Goal: Check status: Check status

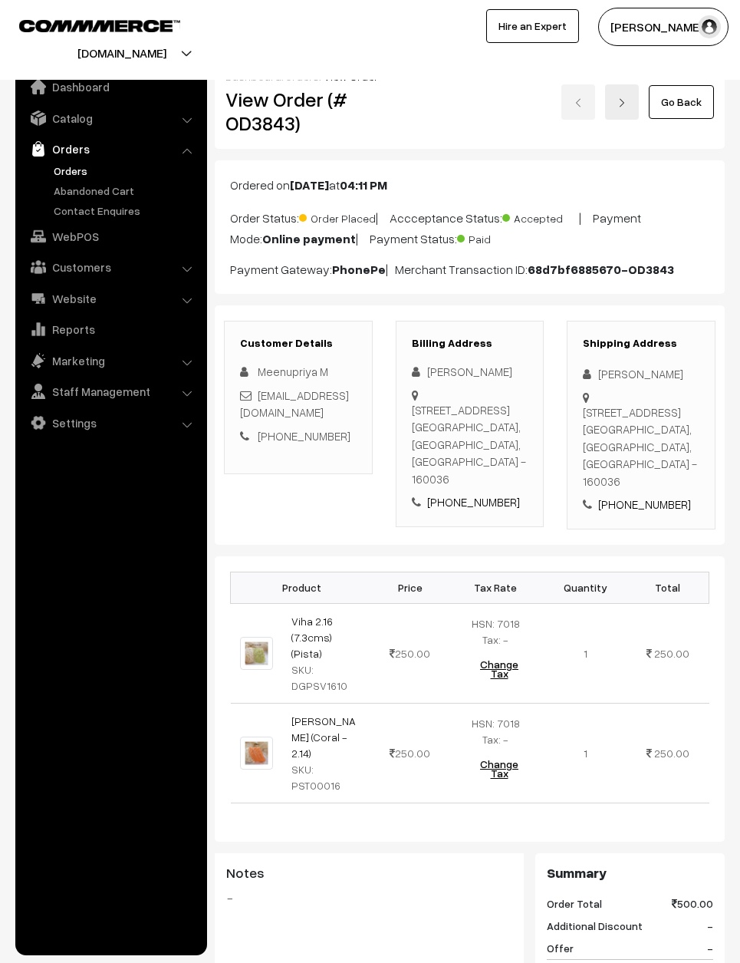
click at [689, 96] on link "Go Back" at bounding box center [681, 102] width 65 height 34
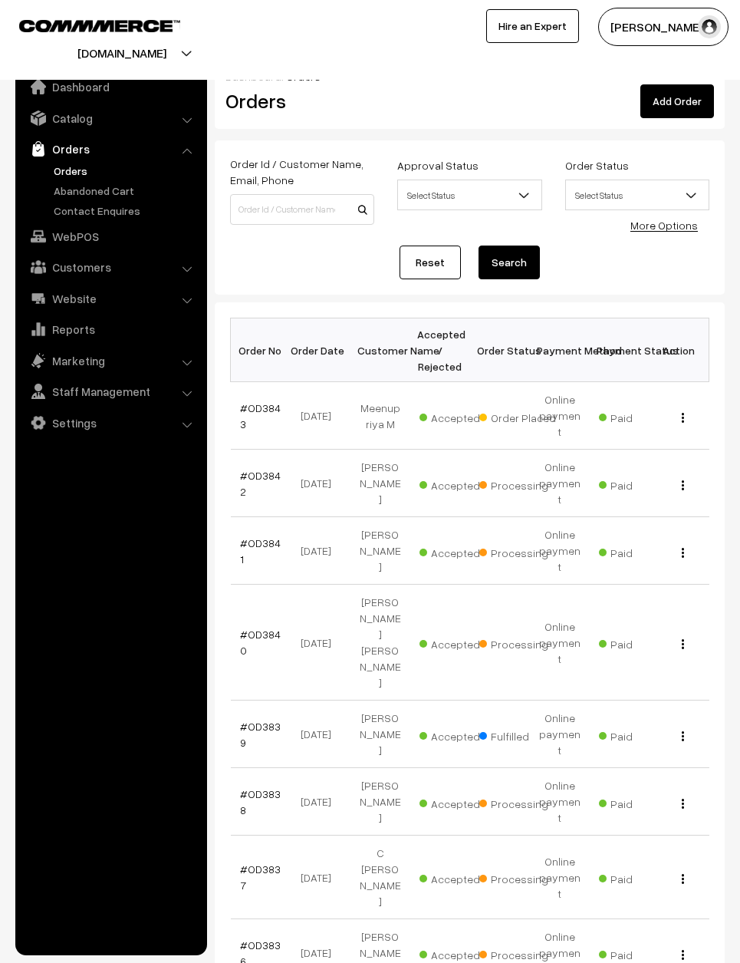
click at [268, 469] on link "#OD3842" at bounding box center [260, 483] width 41 height 29
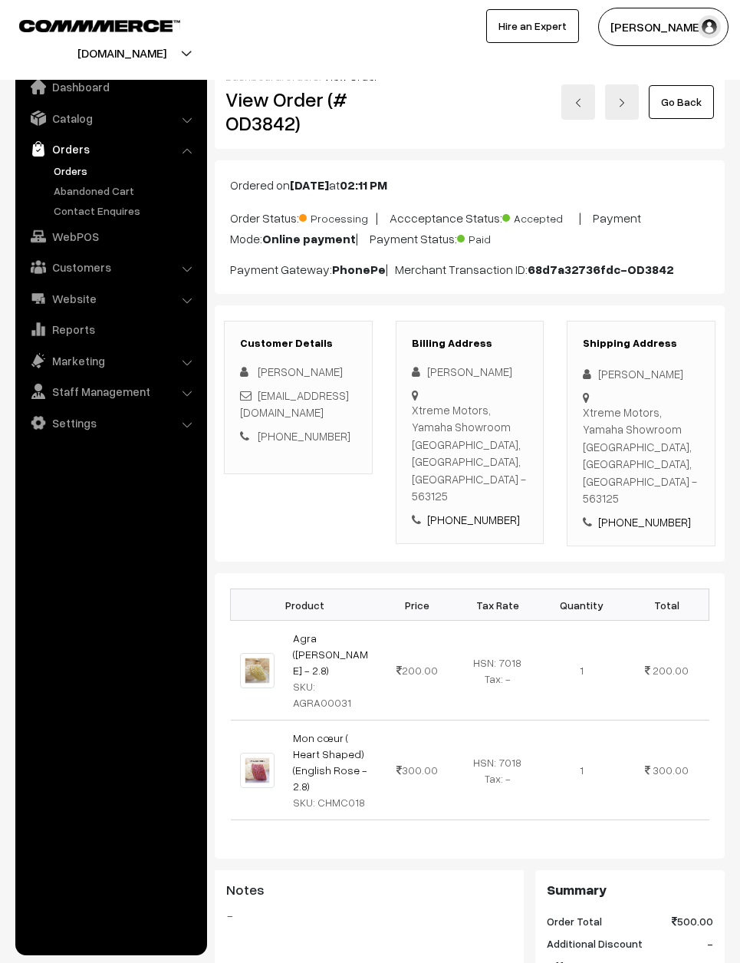
click at [687, 95] on link "Go Back" at bounding box center [681, 102] width 65 height 34
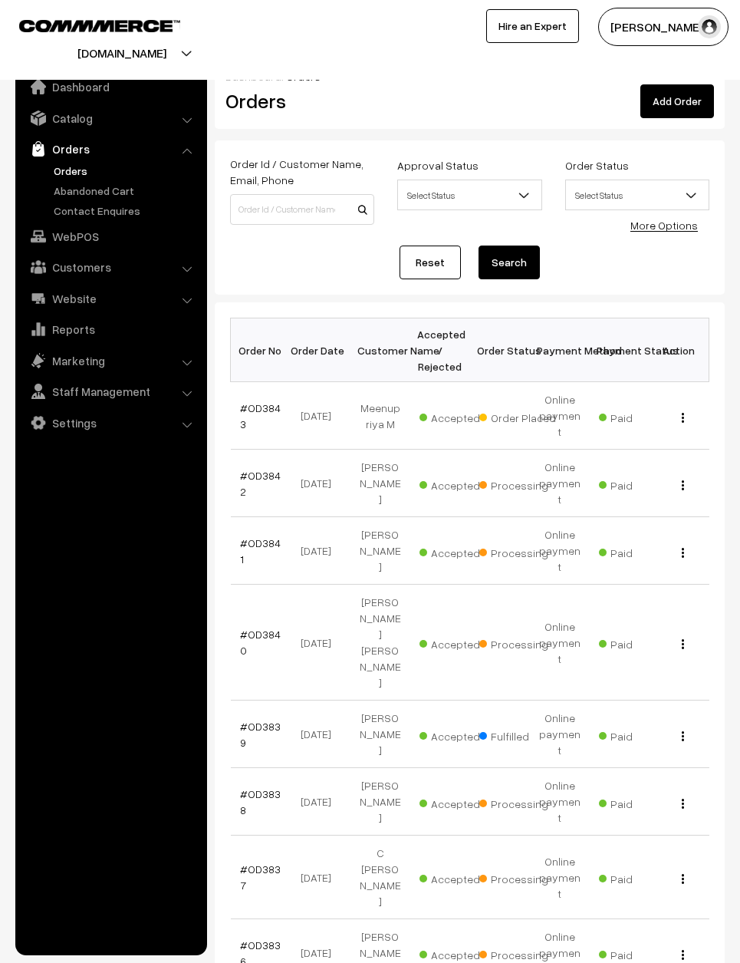
click at [273, 536] on link "#OD3841" at bounding box center [260, 550] width 41 height 29
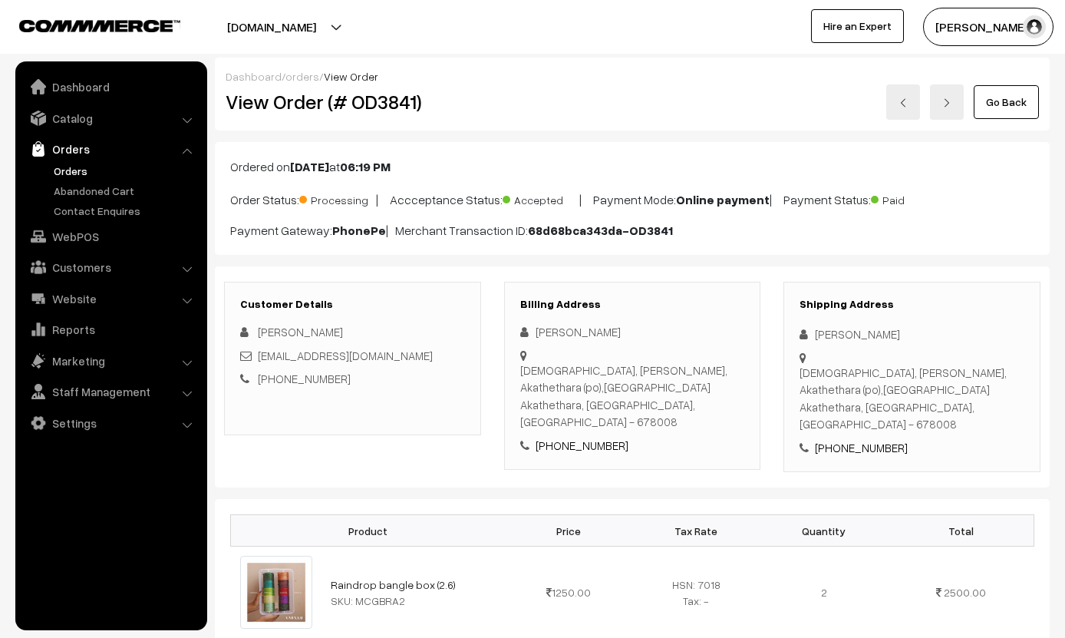
click at [740, 94] on link "Go Back" at bounding box center [1006, 102] width 65 height 34
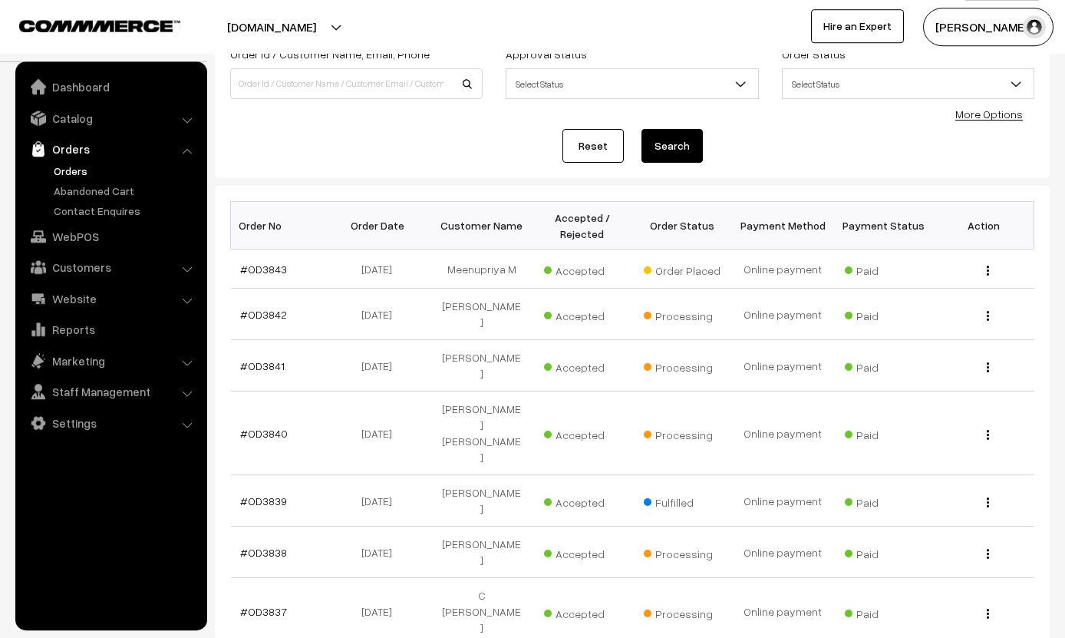
scroll to position [108, 0]
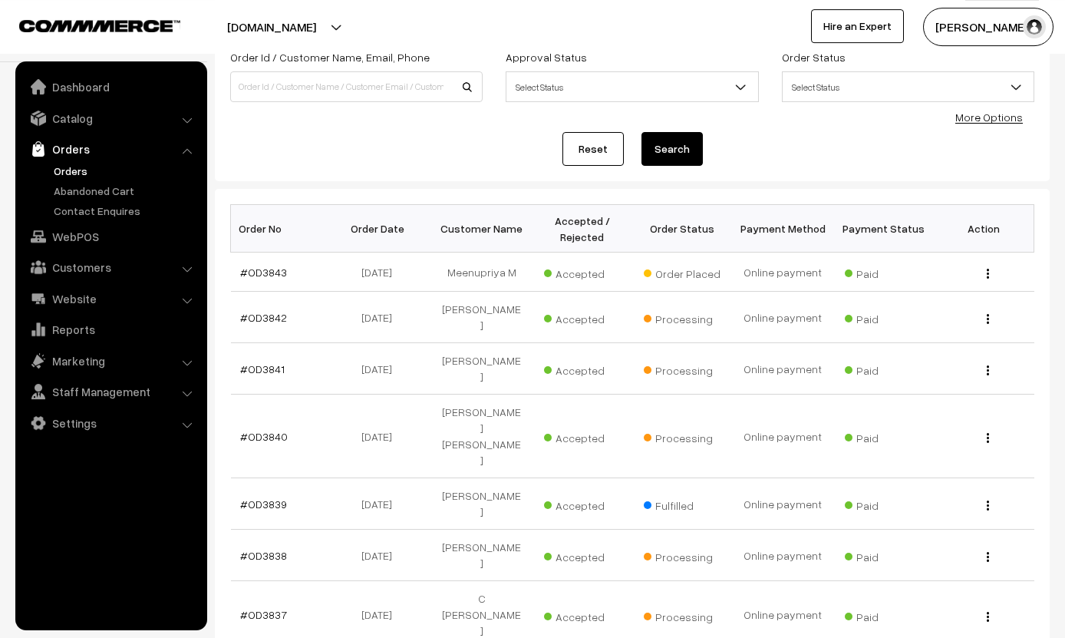
click at [272, 265] on link "#OD3843" at bounding box center [263, 271] width 47 height 13
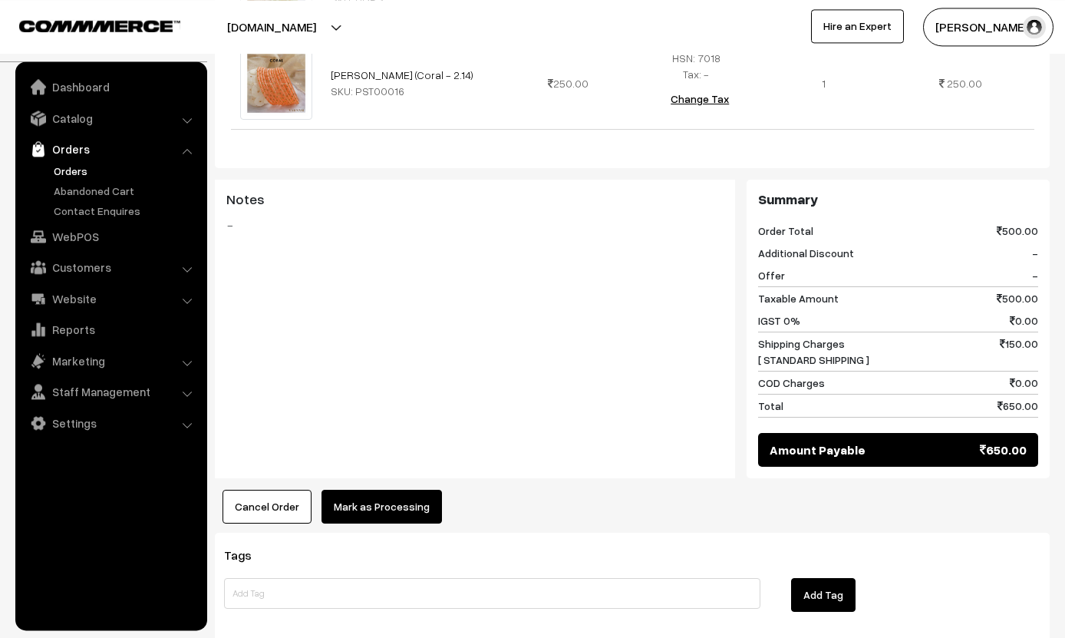
scroll to position [586, 0]
